Goal: Task Accomplishment & Management: Manage account settings

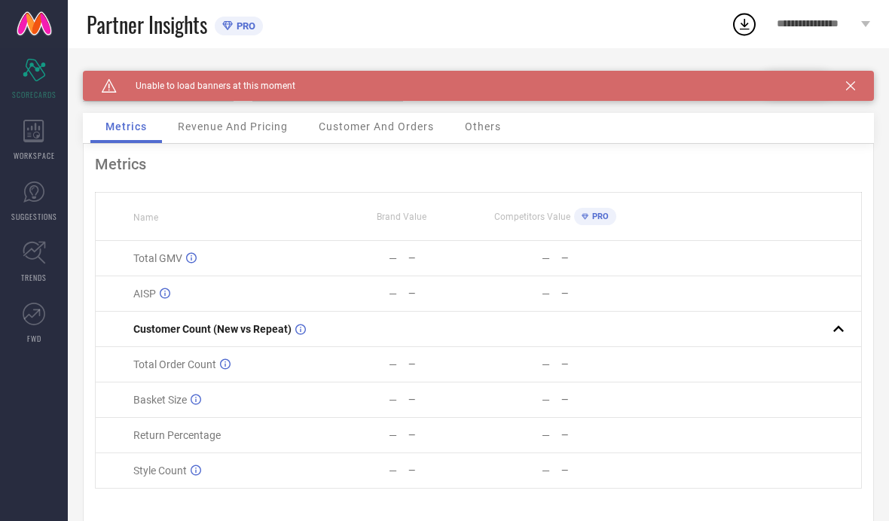
click at [846, 85] on icon at bounding box center [850, 85] width 9 height 9
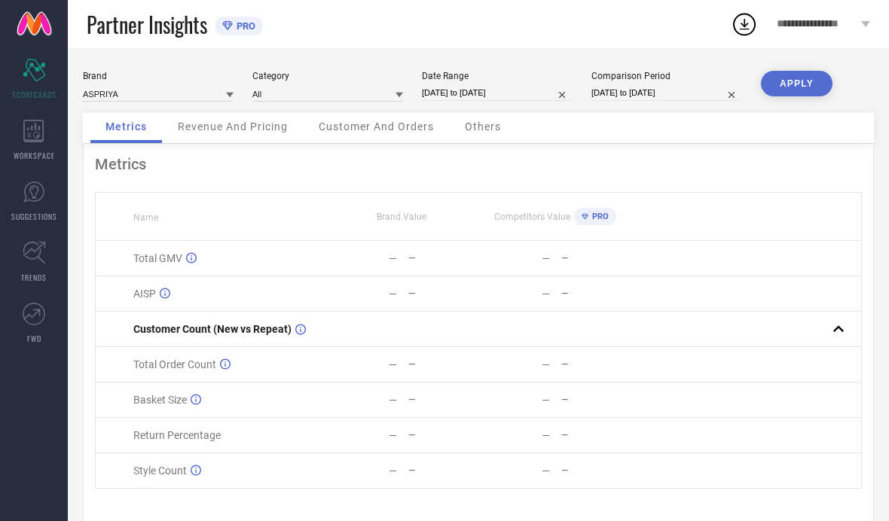
click at [200, 124] on span "Revenue And Pricing" at bounding box center [233, 126] width 110 height 12
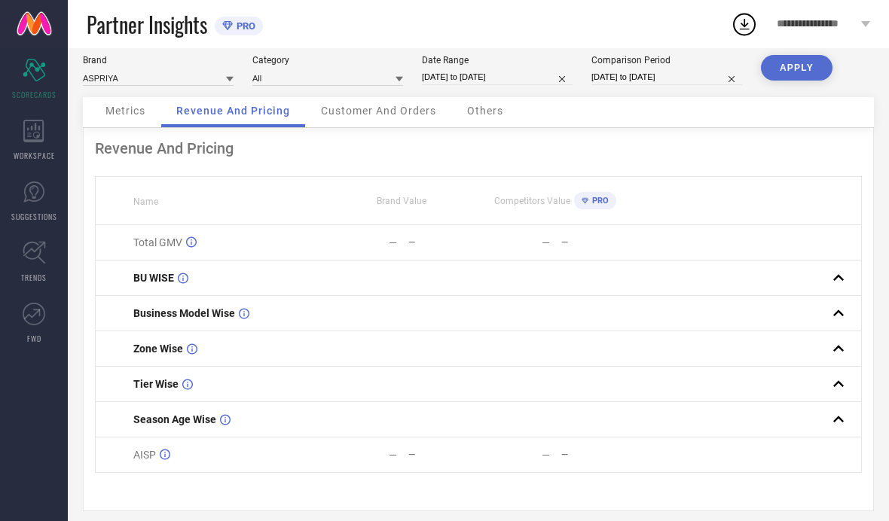
scroll to position [13, 0]
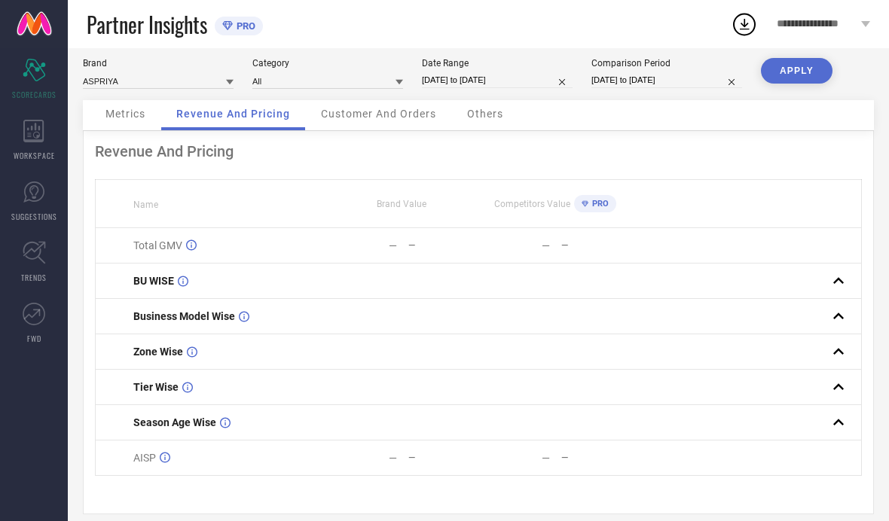
click at [120, 112] on span "Metrics" at bounding box center [125, 114] width 40 height 12
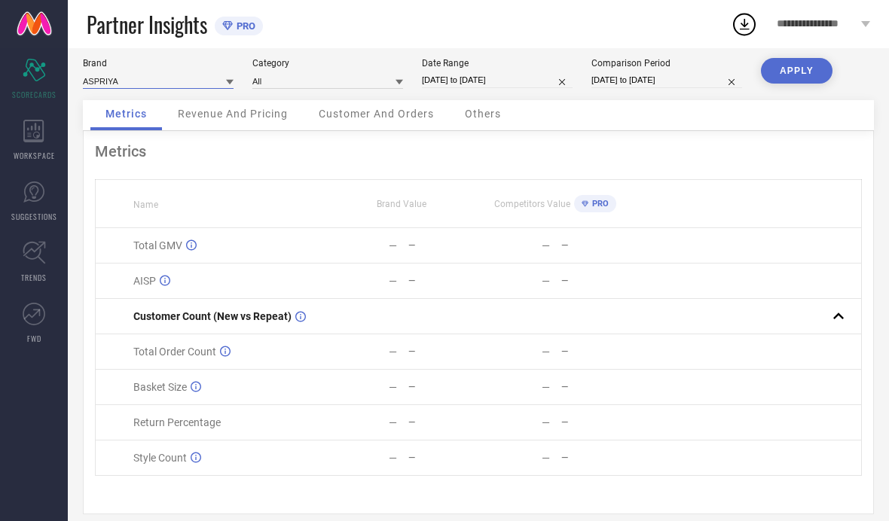
click at [177, 79] on input at bounding box center [158, 81] width 151 height 16
click at [140, 74] on input at bounding box center [158, 82] width 151 height 16
click at [268, 77] on input at bounding box center [327, 82] width 151 height 16
click at [166, 75] on input at bounding box center [158, 82] width 151 height 16
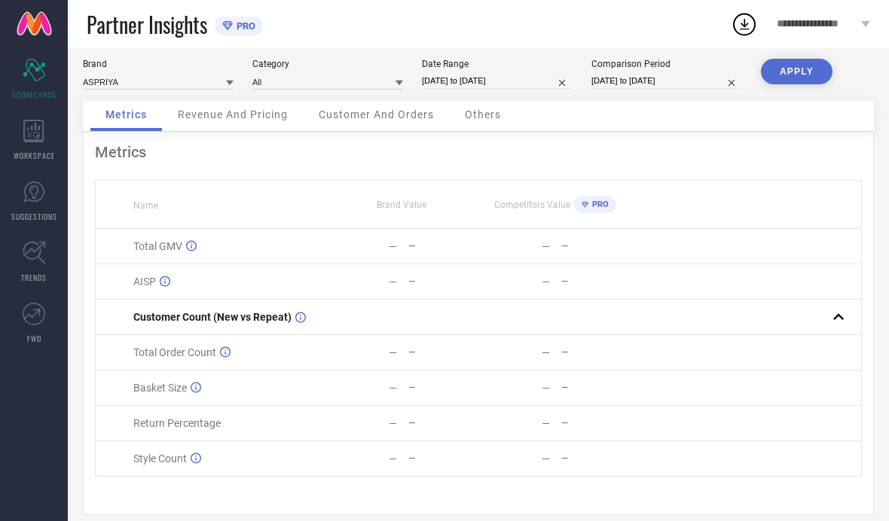
click at [35, 141] on icon at bounding box center [33, 131] width 20 height 23
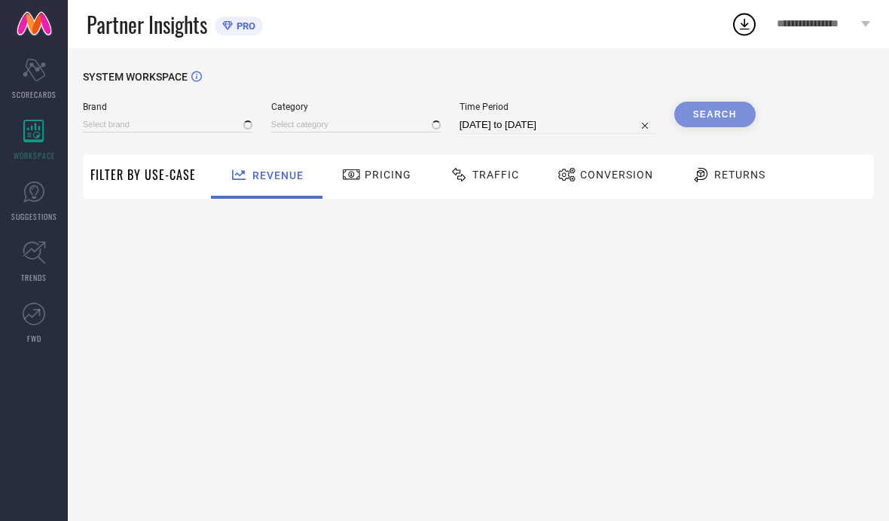
type input "ASPRIYA"
type input "All"
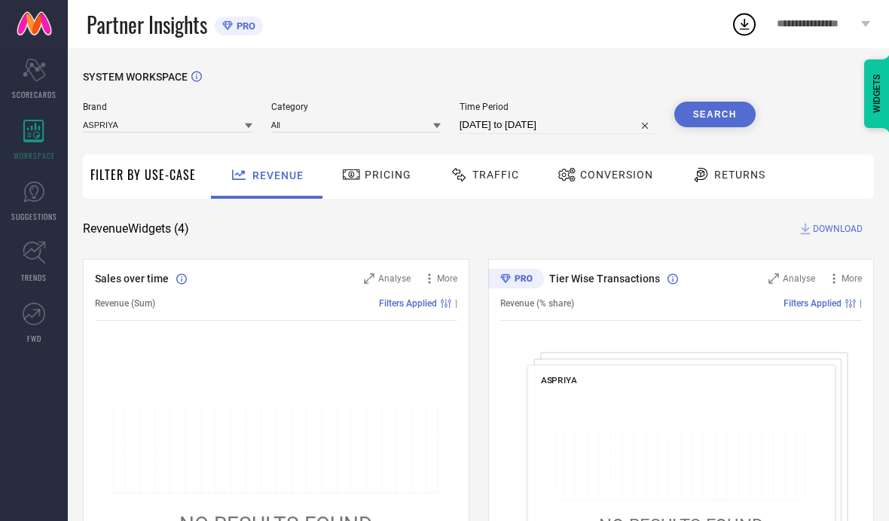
click at [23, 203] on link "SUGGESTIONS" at bounding box center [34, 201] width 68 height 60
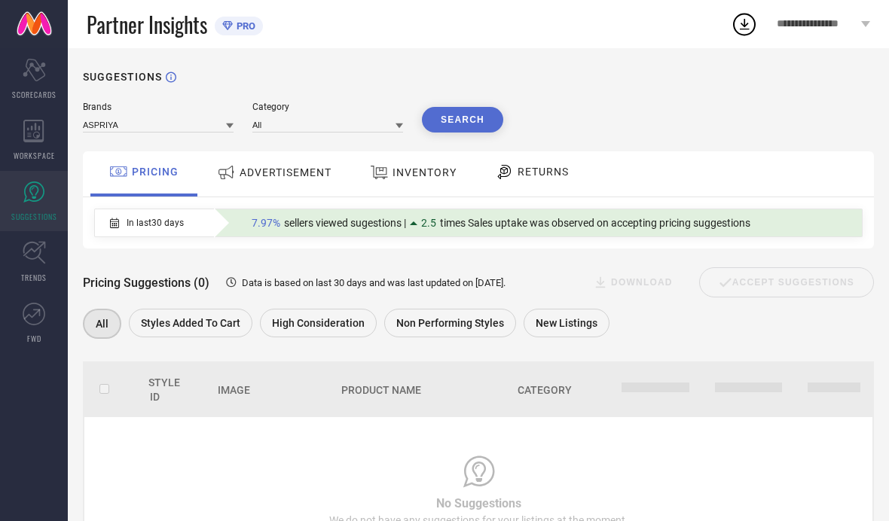
click at [850, 29] on span "**********" at bounding box center [816, 24] width 81 height 13
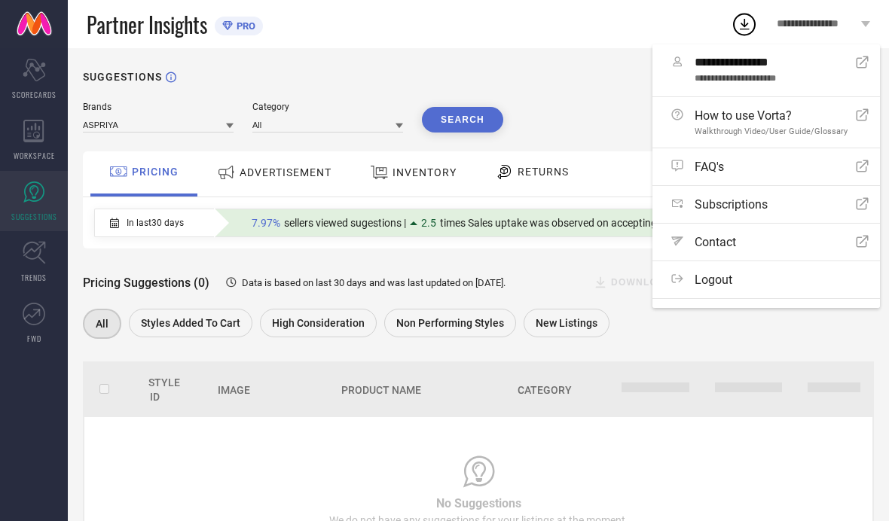
click at [742, 285] on div "Logout" at bounding box center [769, 280] width 197 height 14
click at [0, 0] on button "Logout" at bounding box center [0, 0] width 0 height 0
